Goal: Check status: Check status

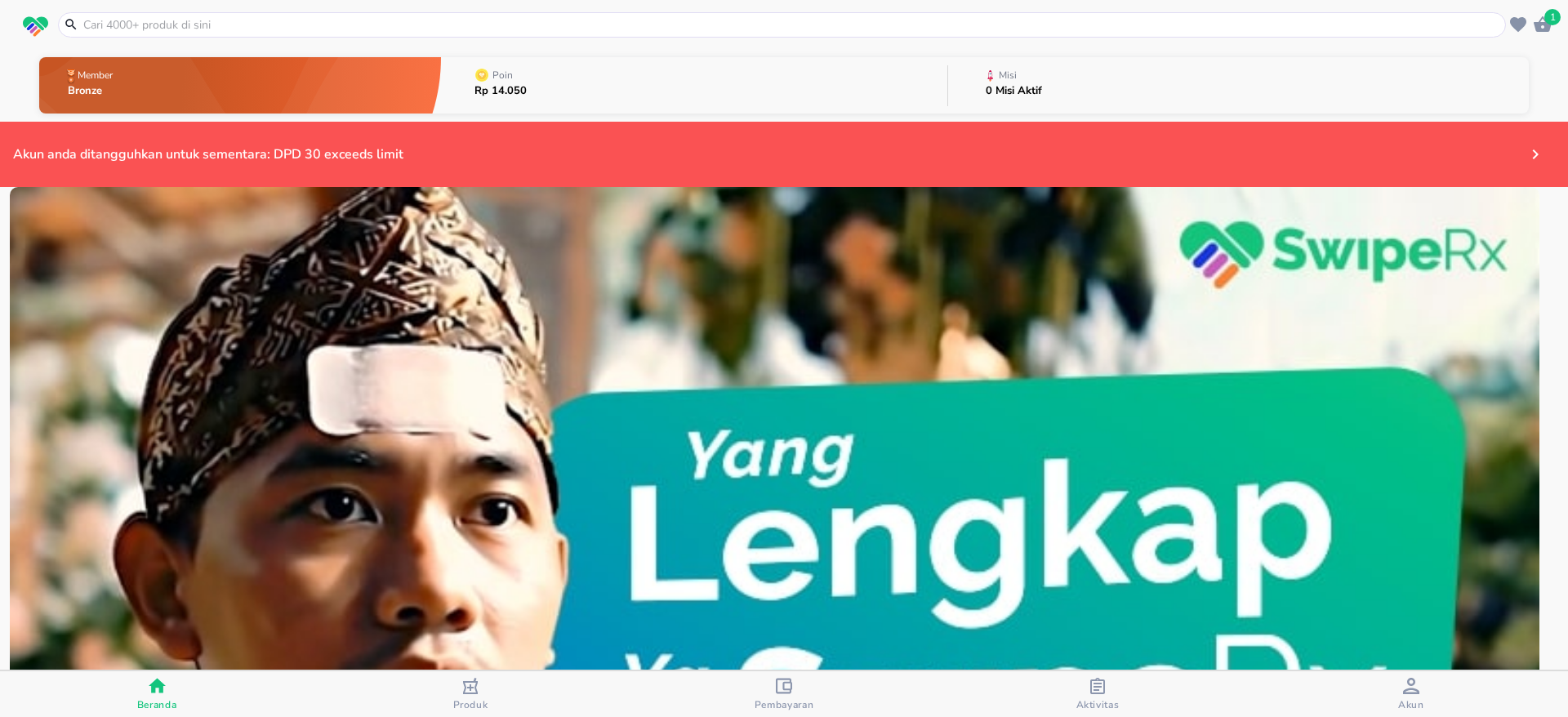
click at [772, 696] on div "Pembayaran" at bounding box center [784, 695] width 60 height 33
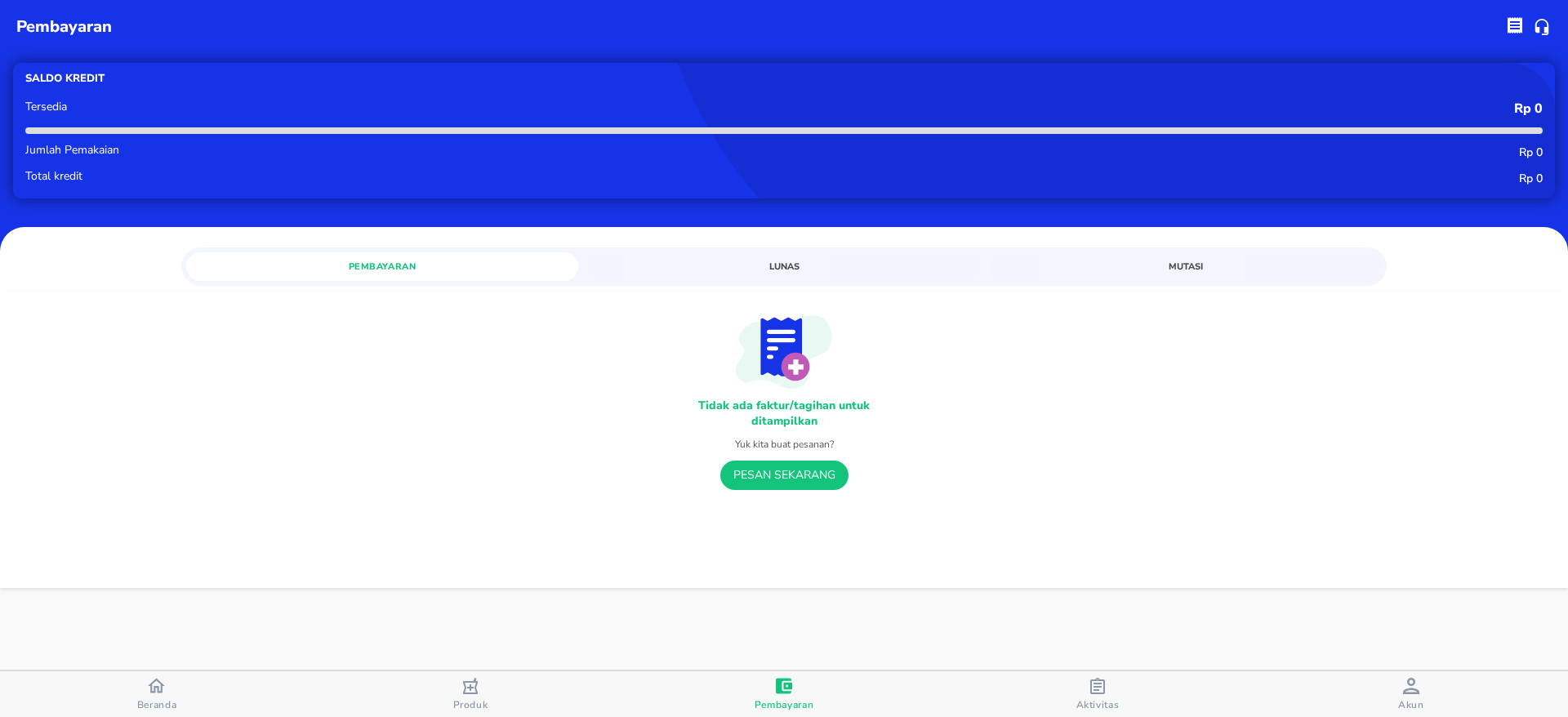
click at [1408, 422] on div "Tidak ada faktur/tagihan untuk ditampilkan Yuk kita buat pesanan? PESAN SEKARANG" at bounding box center [784, 391] width 1542 height 200
drag, startPoint x: 182, startPoint y: 694, endPoint x: 205, endPoint y: 687, distance: 24.0
click at [182, 694] on span "Beranda" at bounding box center [156, 694] width 304 height 34
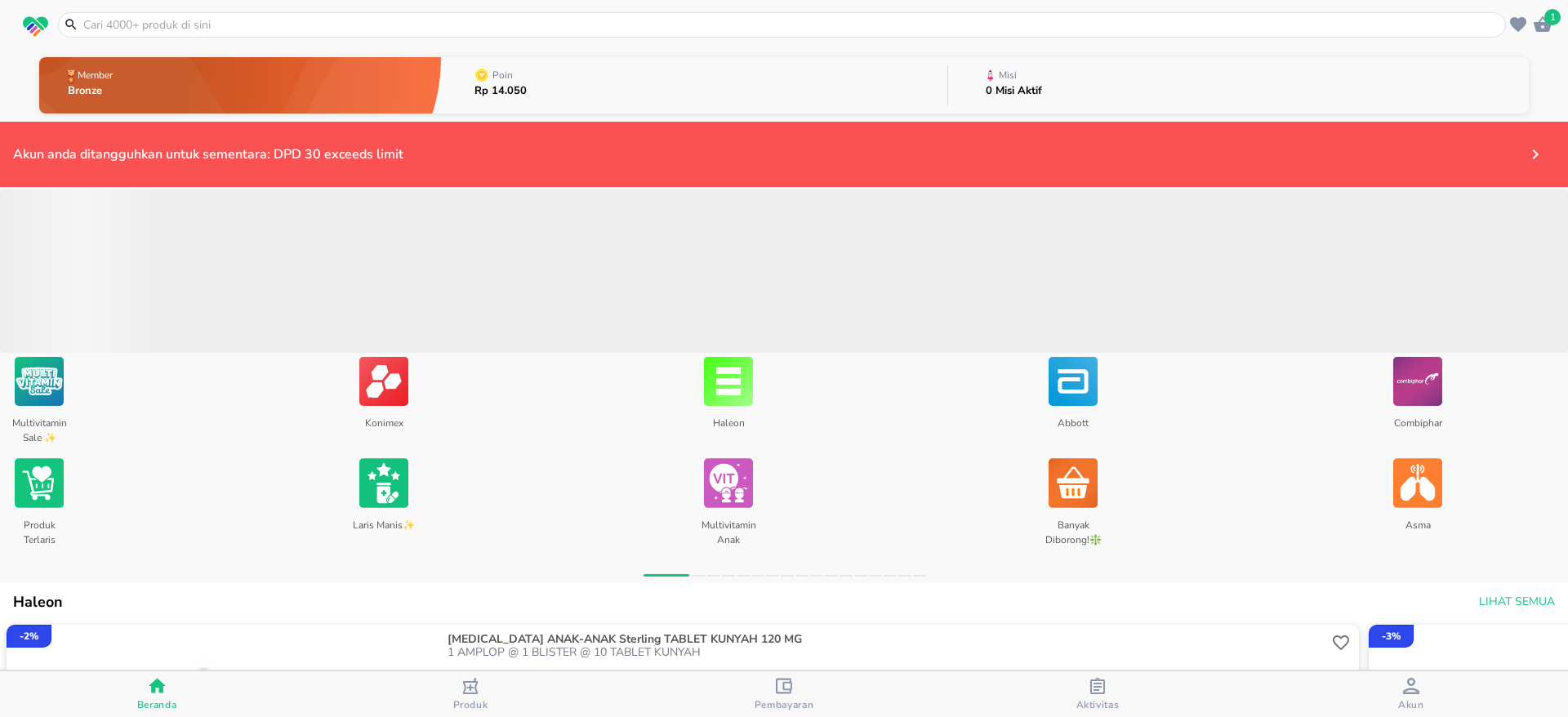
click at [793, 704] on span "Pembayaran" at bounding box center [784, 705] width 60 height 13
